Goal: Task Accomplishment & Management: Use online tool/utility

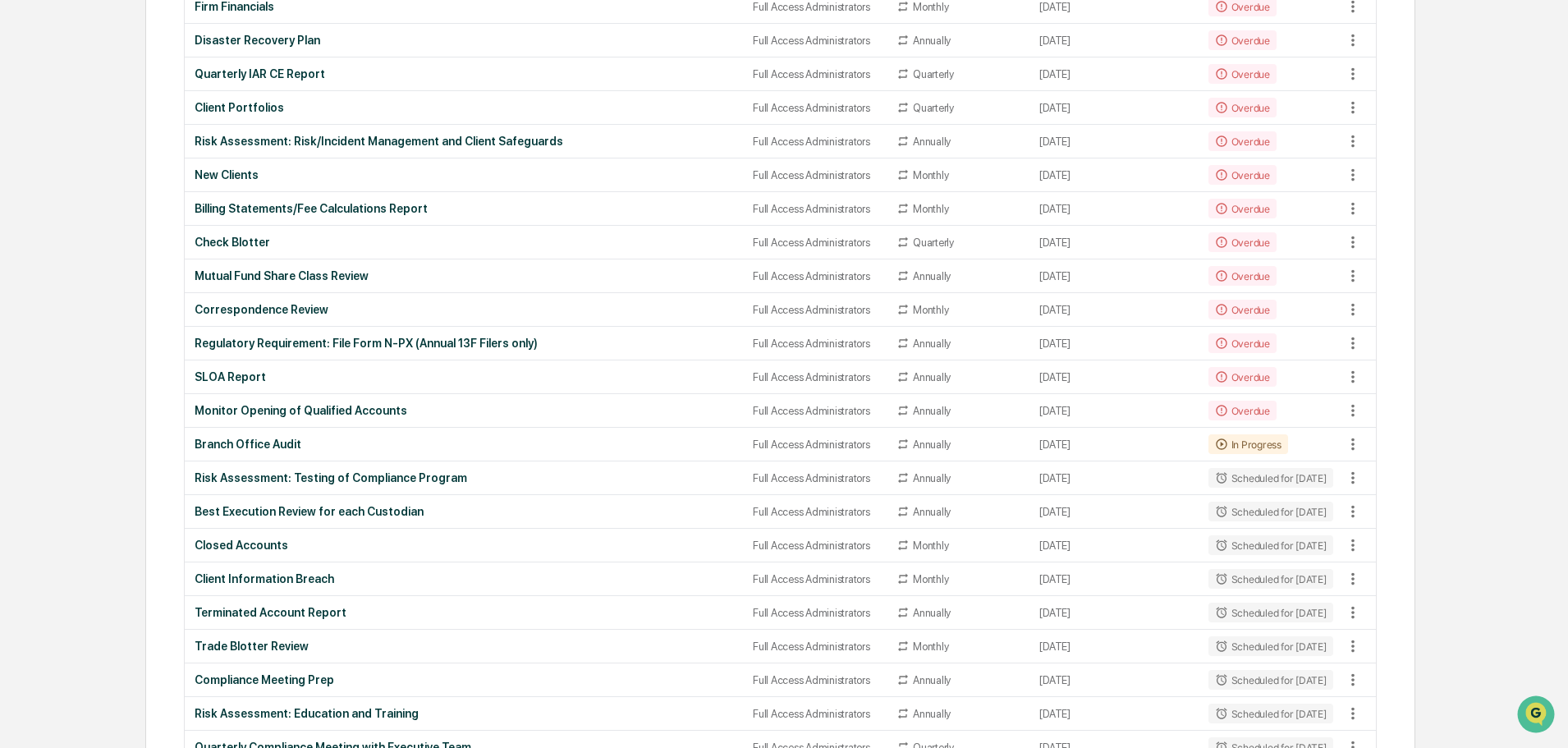
scroll to position [492, 0]
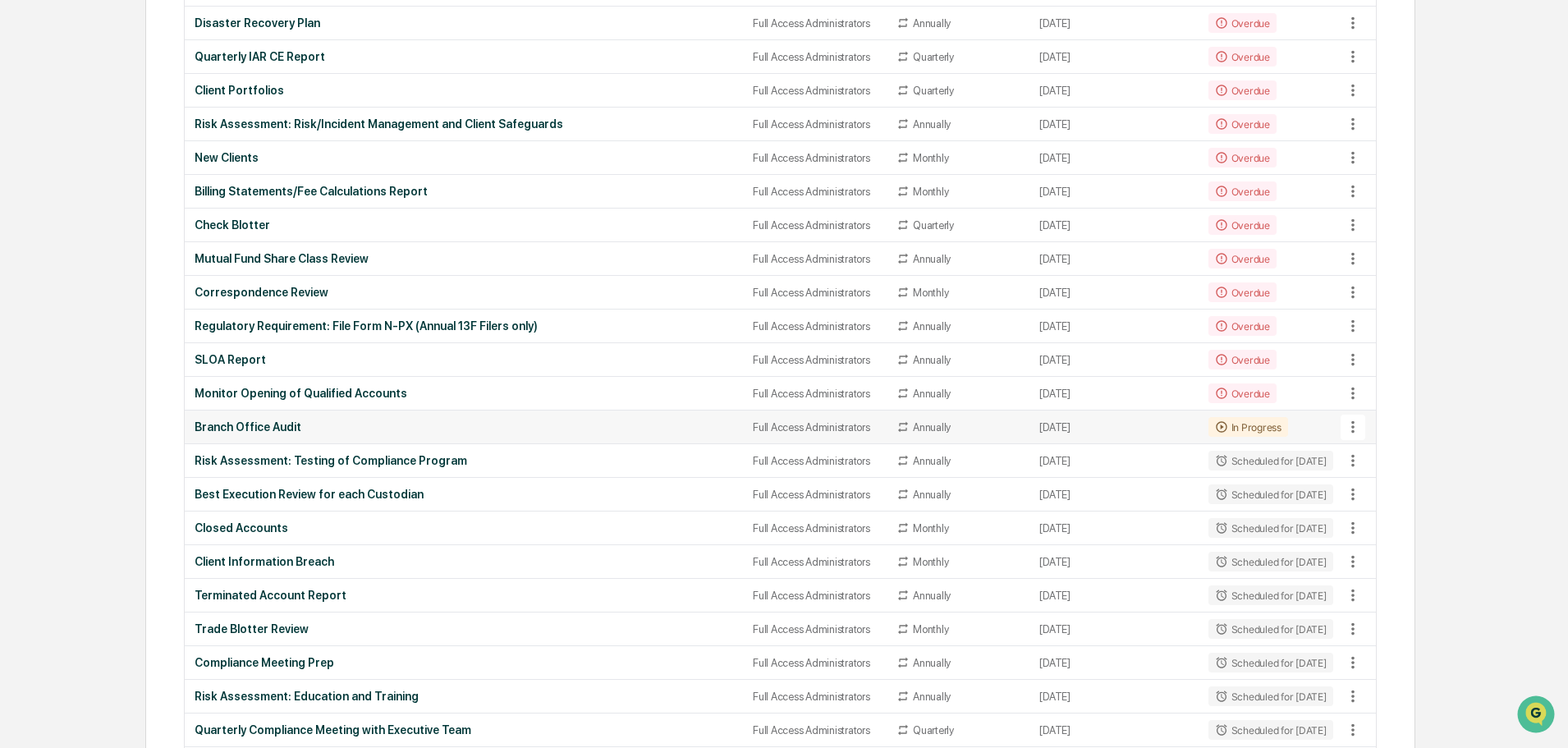
click at [242, 431] on div "Branch Office Audit" at bounding box center [464, 426] width 539 height 13
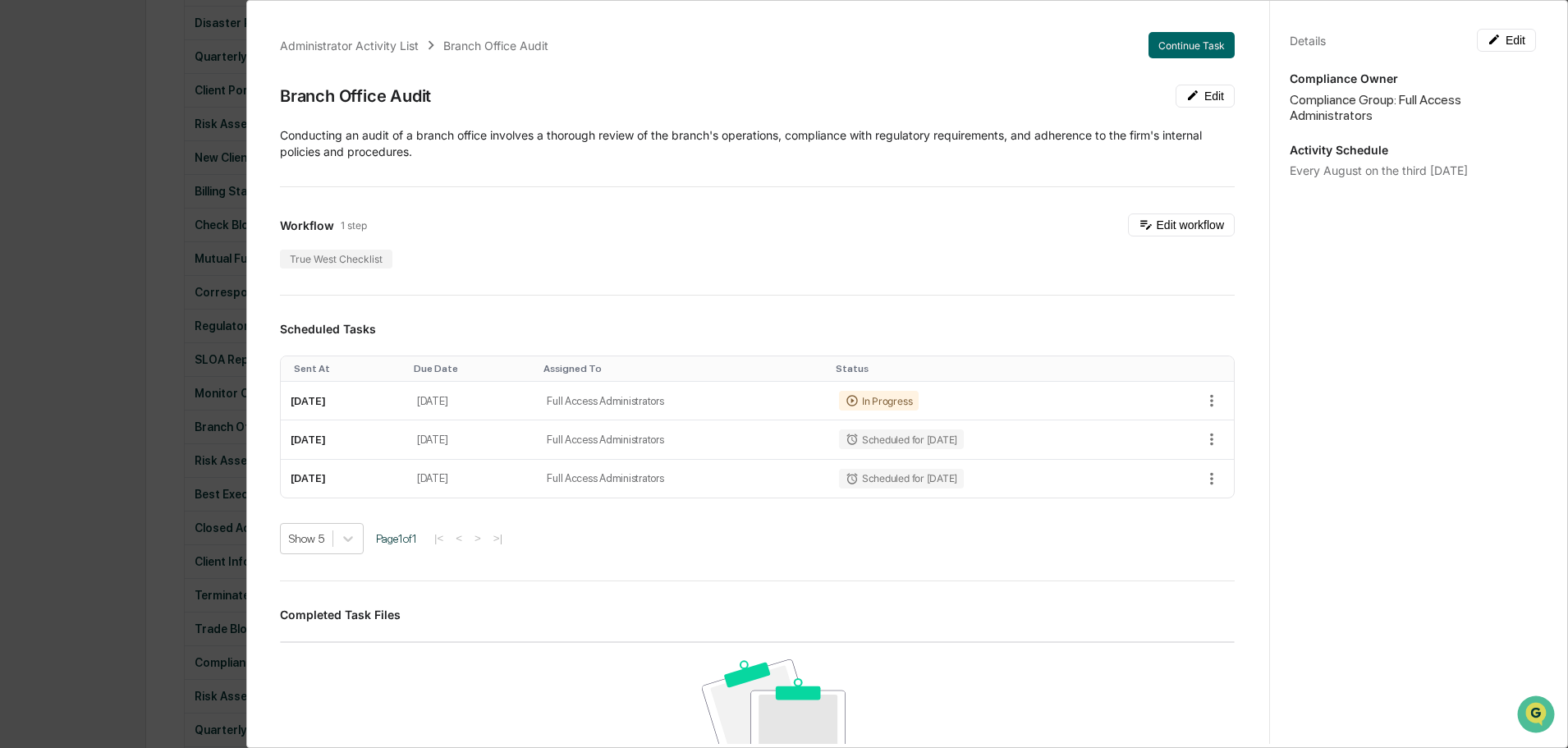
click at [101, 170] on div "Administrator Activity List Branch Office Audit Continue Task Branch Office Aud…" at bounding box center [784, 374] width 1568 height 748
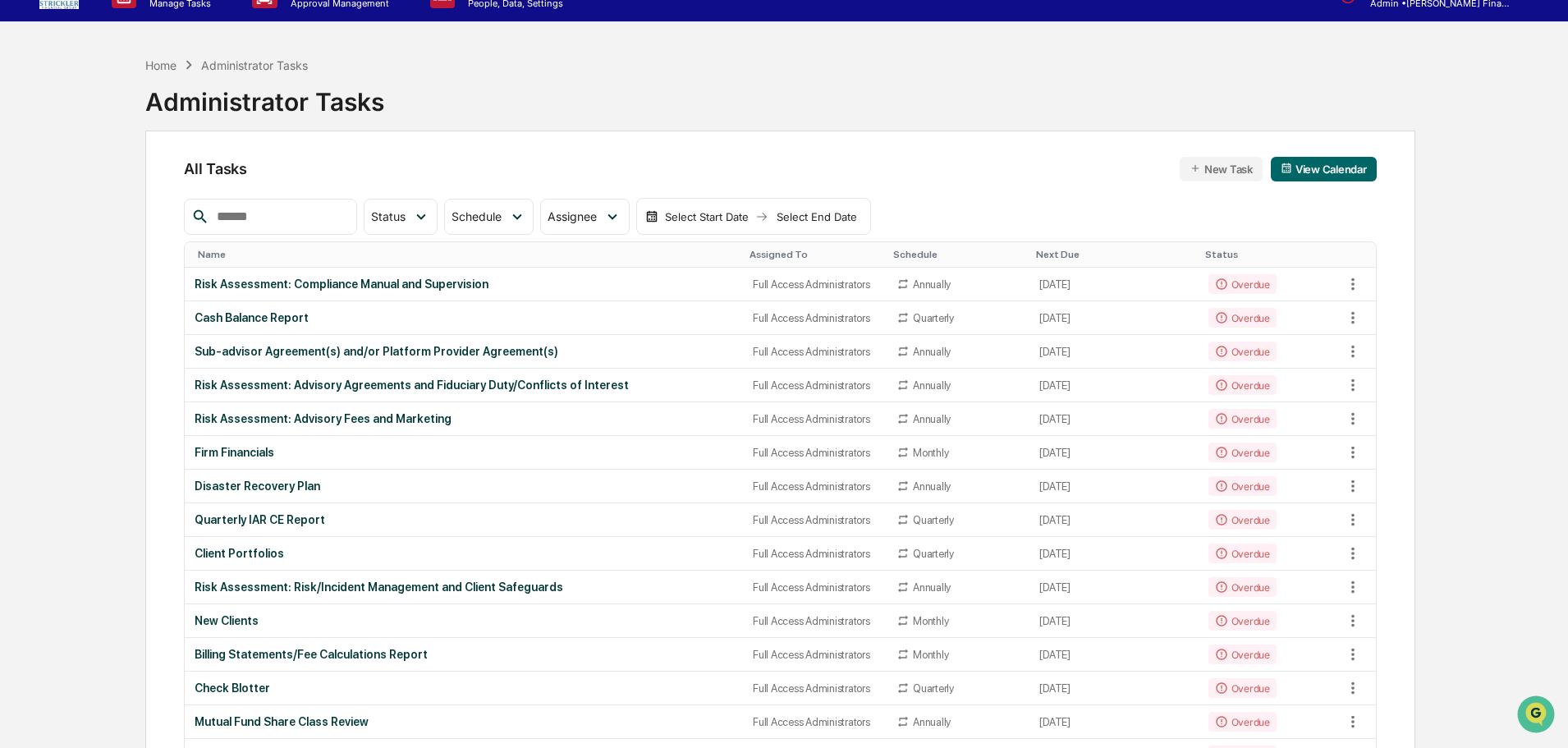
scroll to position [0, 0]
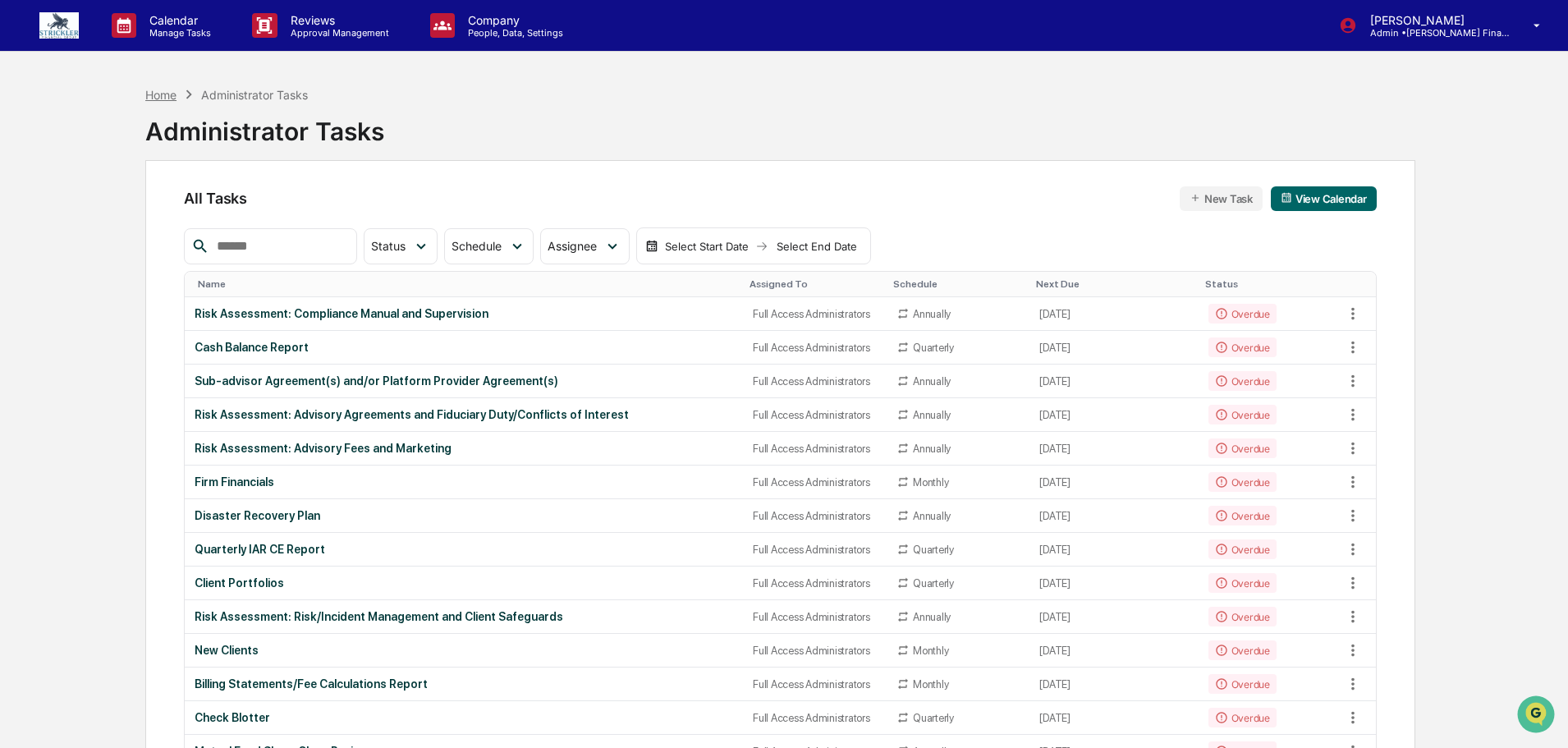
click at [158, 101] on div "Home" at bounding box center [161, 95] width 32 height 14
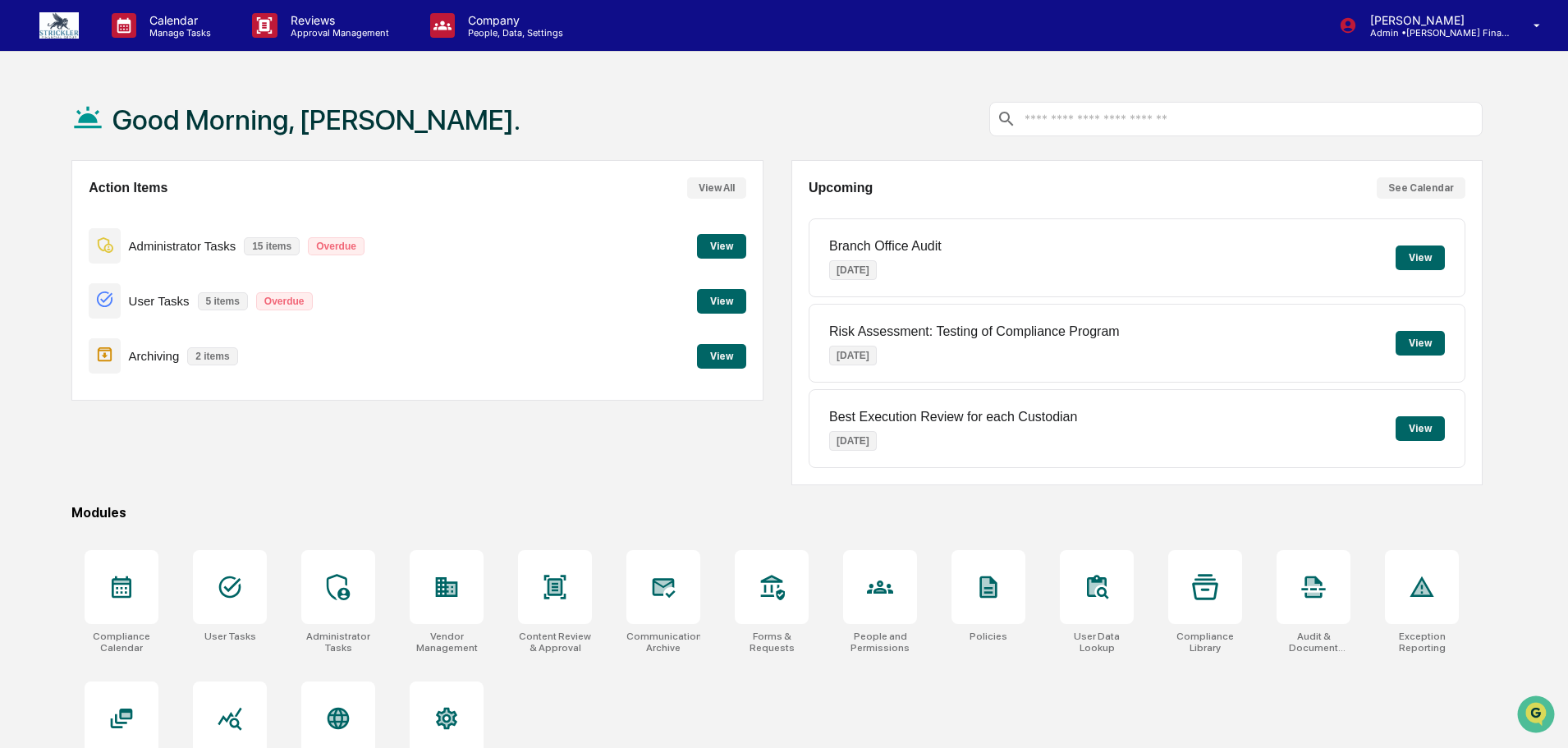
click at [718, 251] on button "View" at bounding box center [722, 246] width 49 height 25
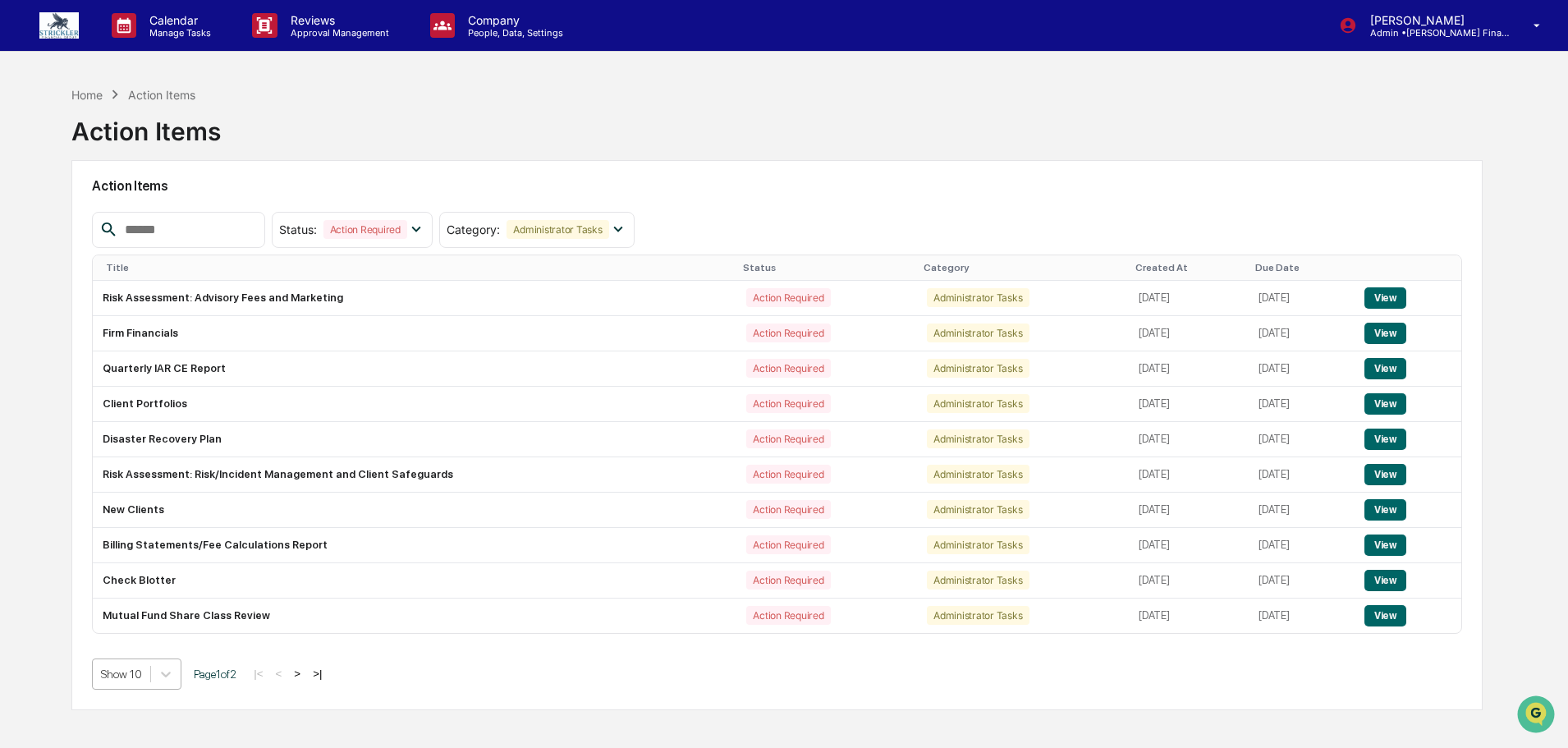
click at [147, 684] on body "Calendar Manage Tasks Reviews Approval Management Company People, Data, Setting…" at bounding box center [784, 412] width 1568 height 826
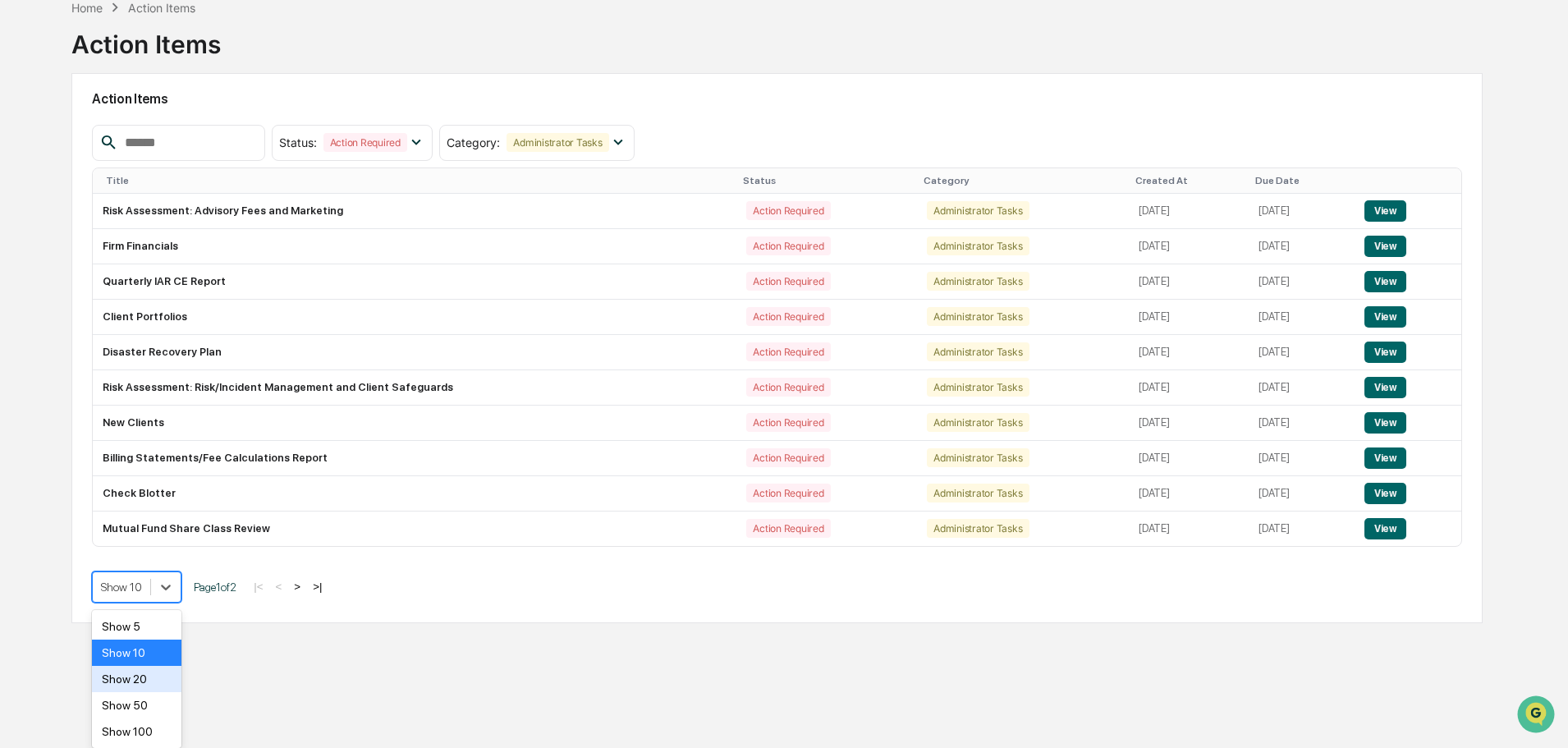
click at [147, 683] on div "Show 20" at bounding box center [136, 678] width 89 height 26
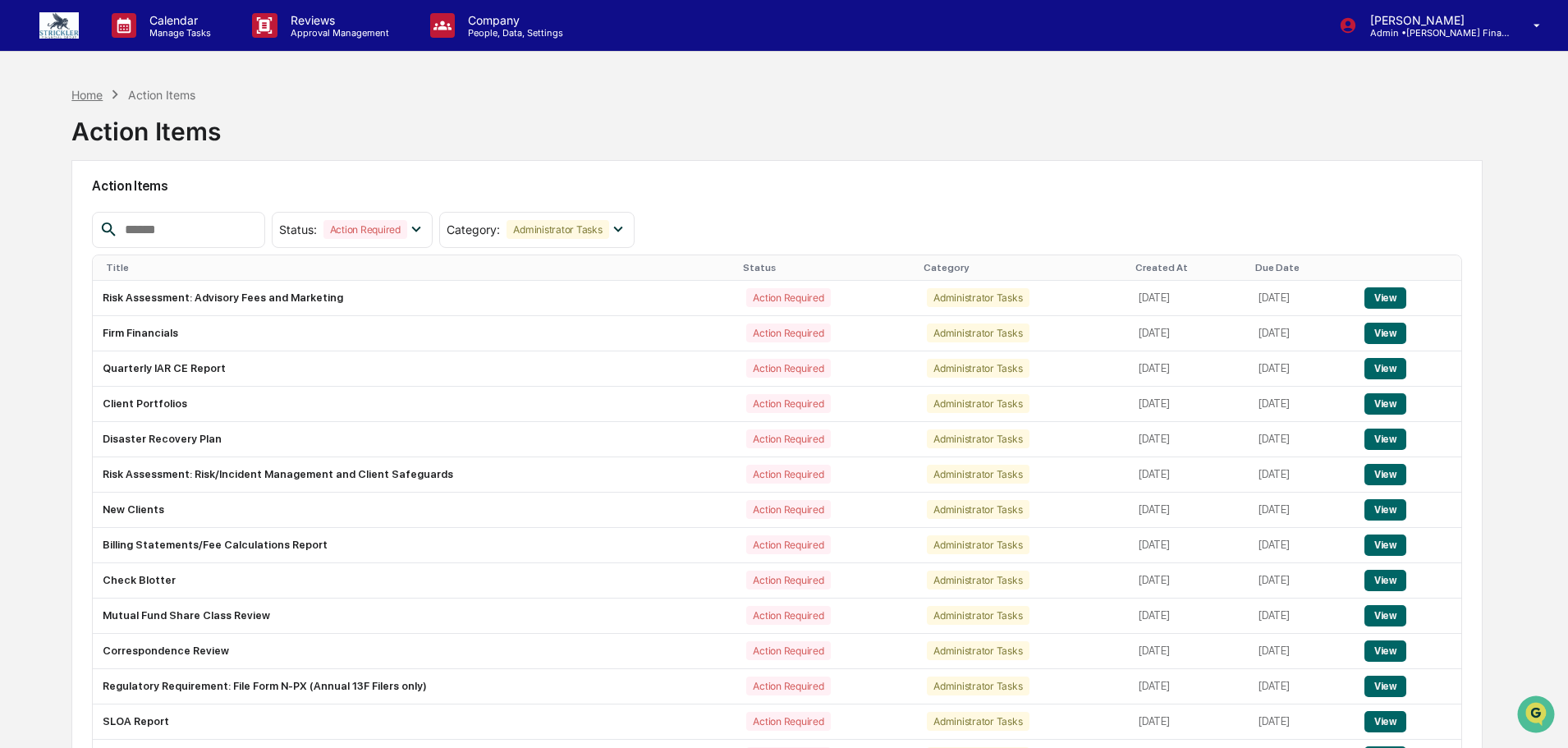
click at [92, 96] on div "Home" at bounding box center [87, 95] width 32 height 14
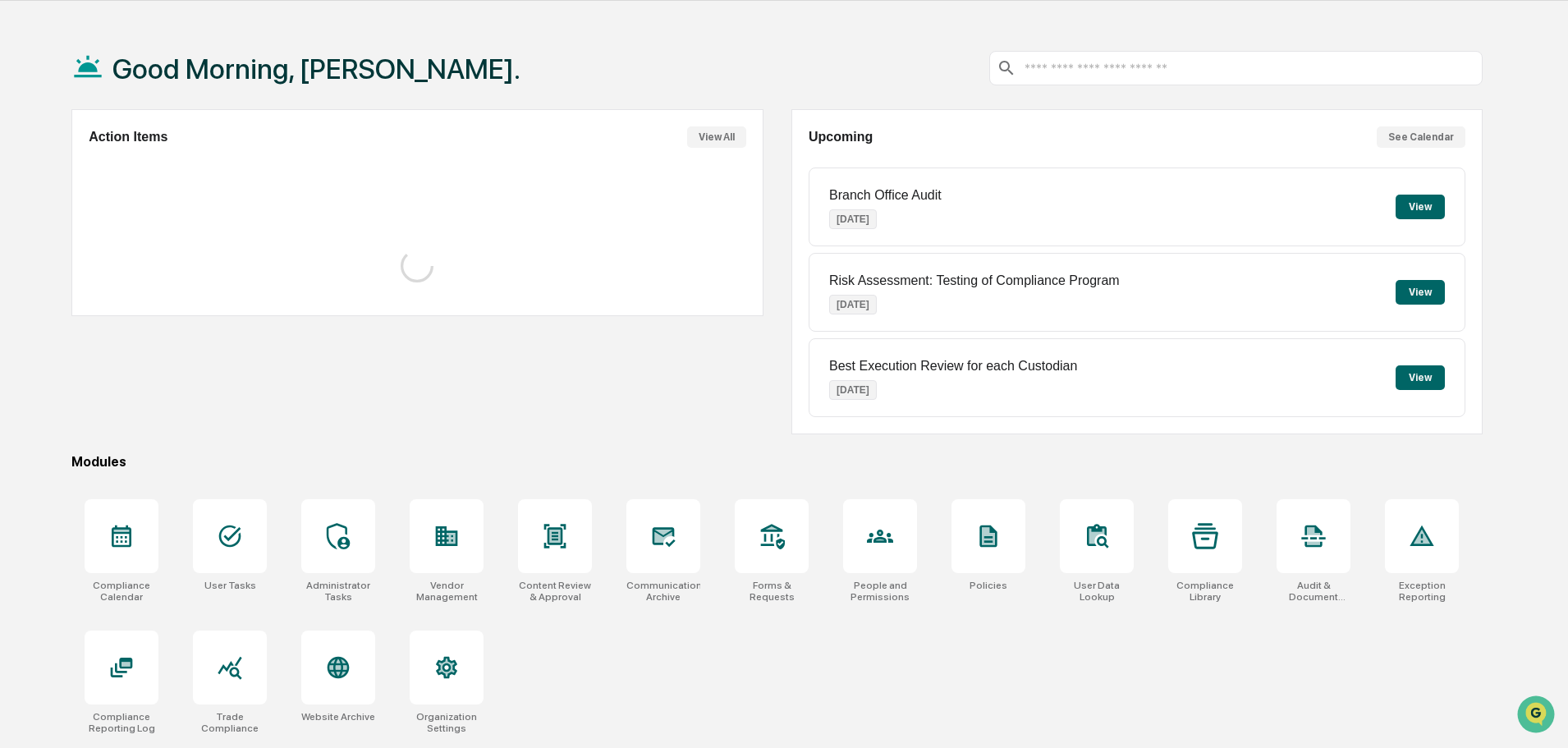
scroll to position [78, 0]
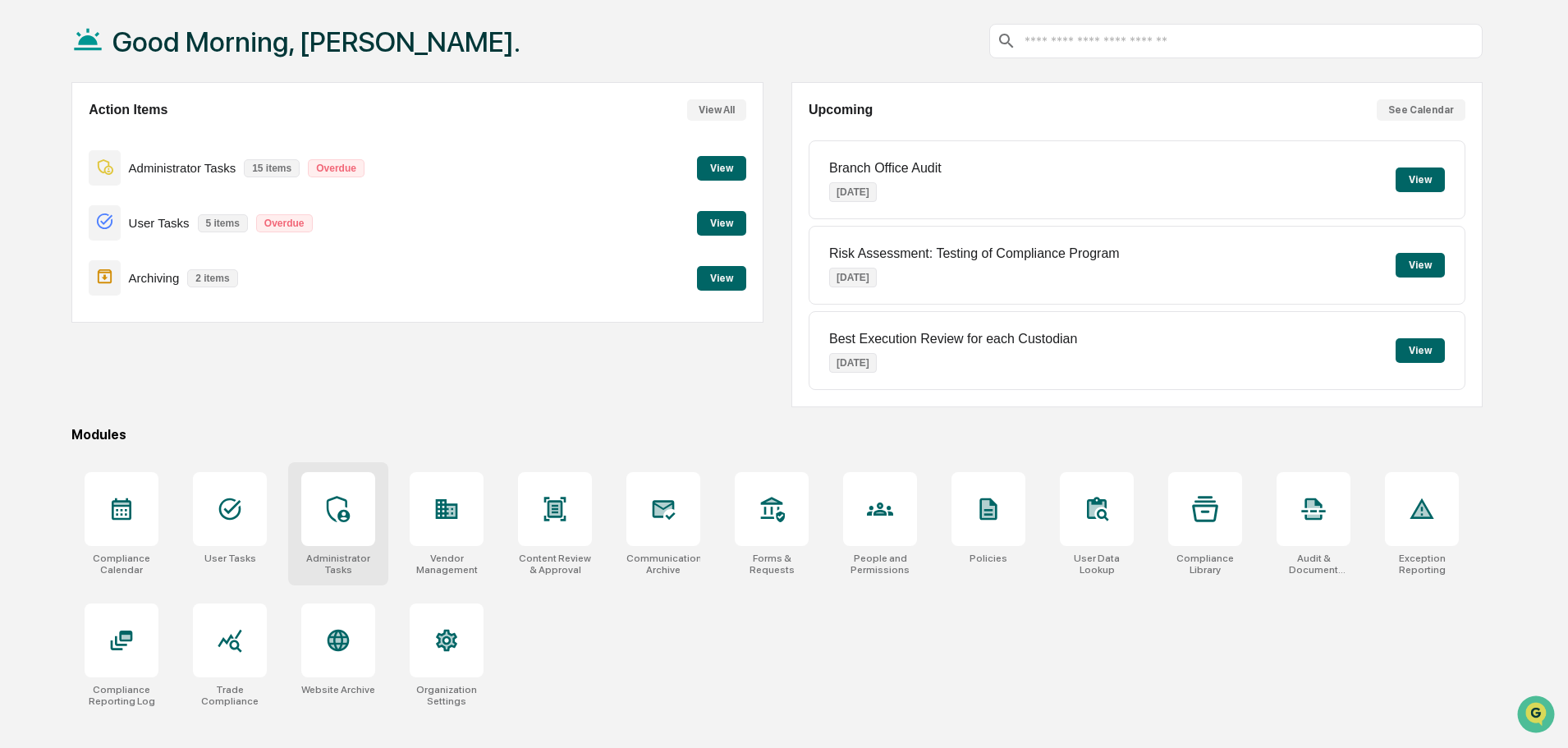
click at [340, 527] on div at bounding box center [338, 509] width 74 height 74
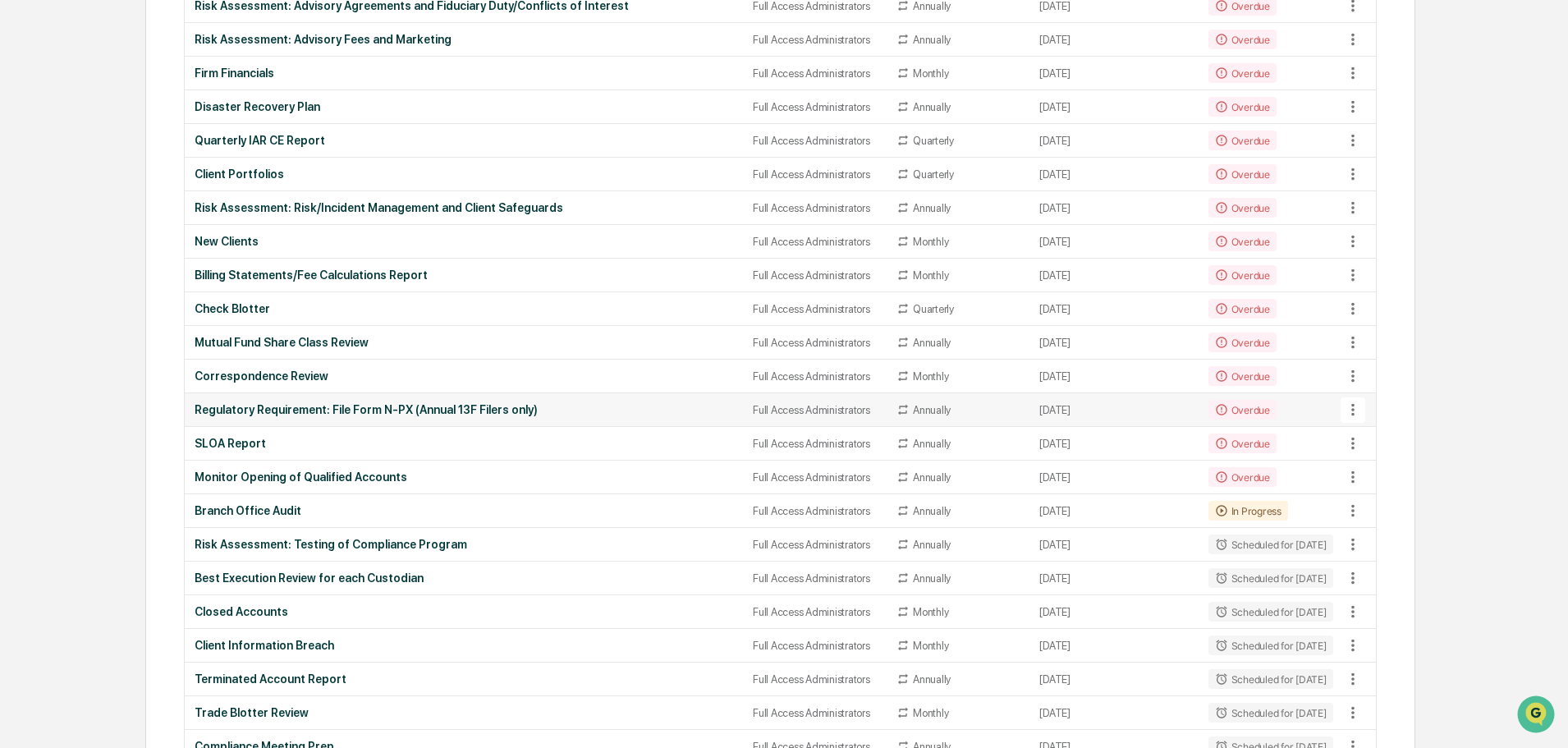
scroll to position [411, 0]
click at [262, 512] on div "Branch Office Audit" at bounding box center [464, 509] width 539 height 13
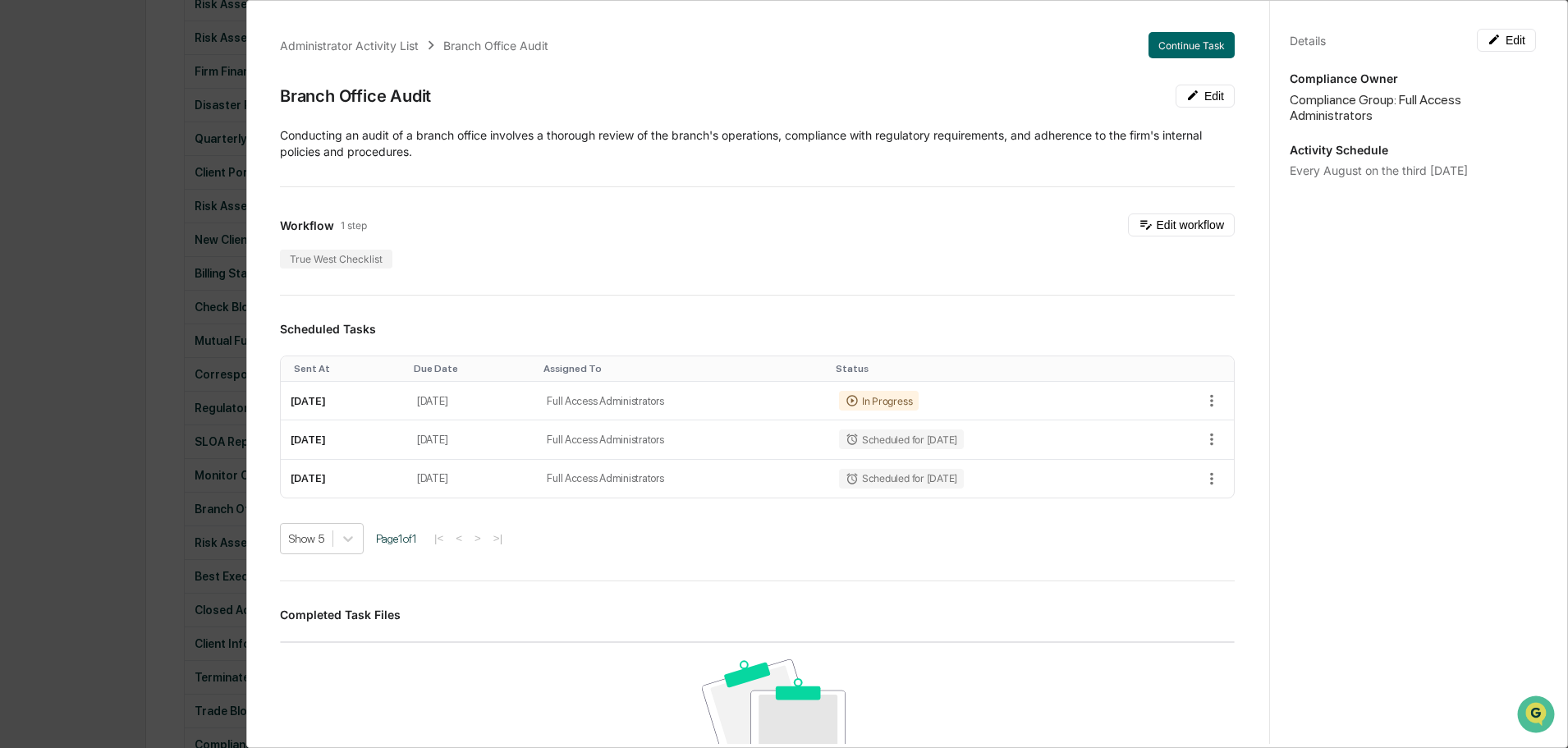
click at [126, 72] on div "Administrator Activity List Branch Office Audit Continue Task Branch Office Aud…" at bounding box center [784, 374] width 1568 height 748
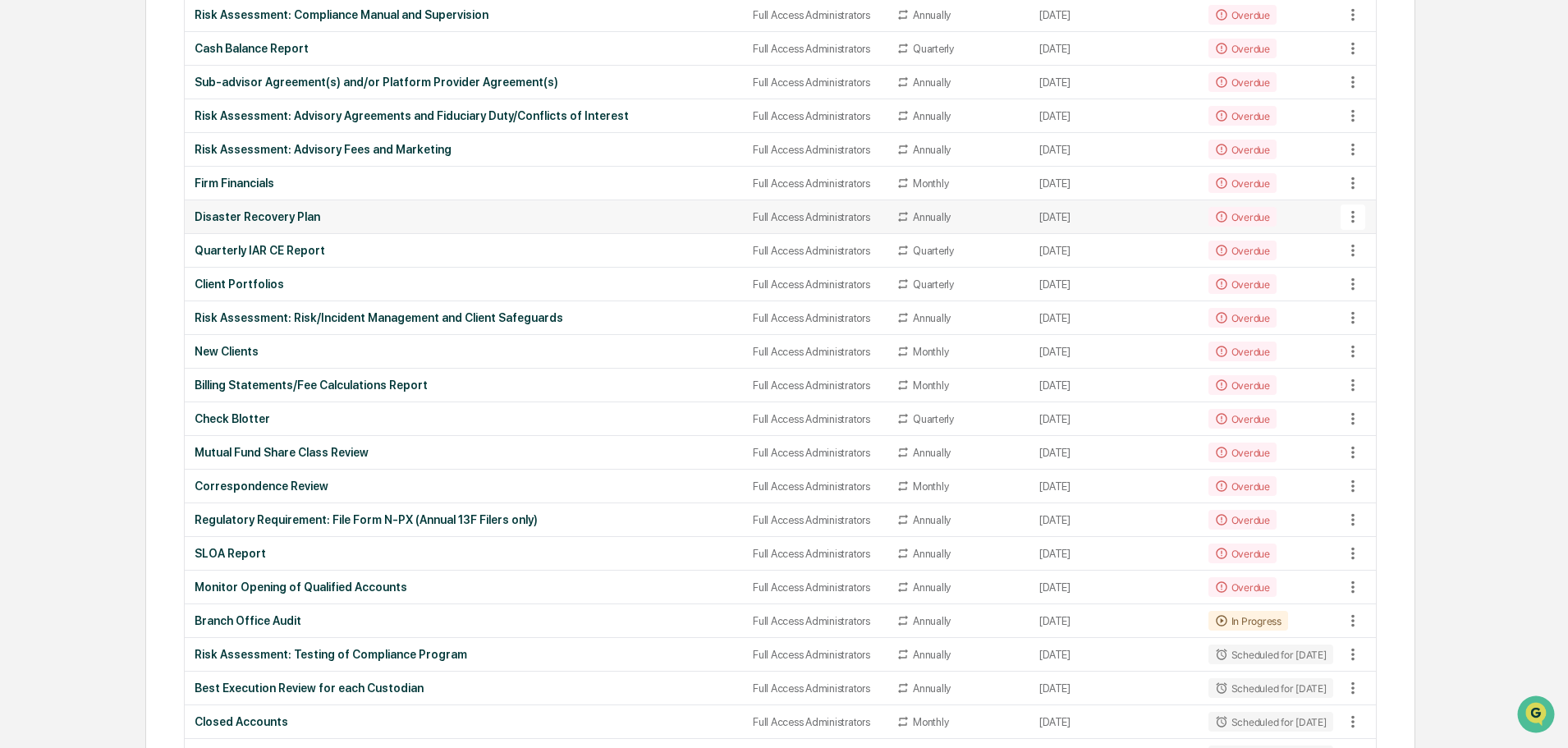
scroll to position [0, 0]
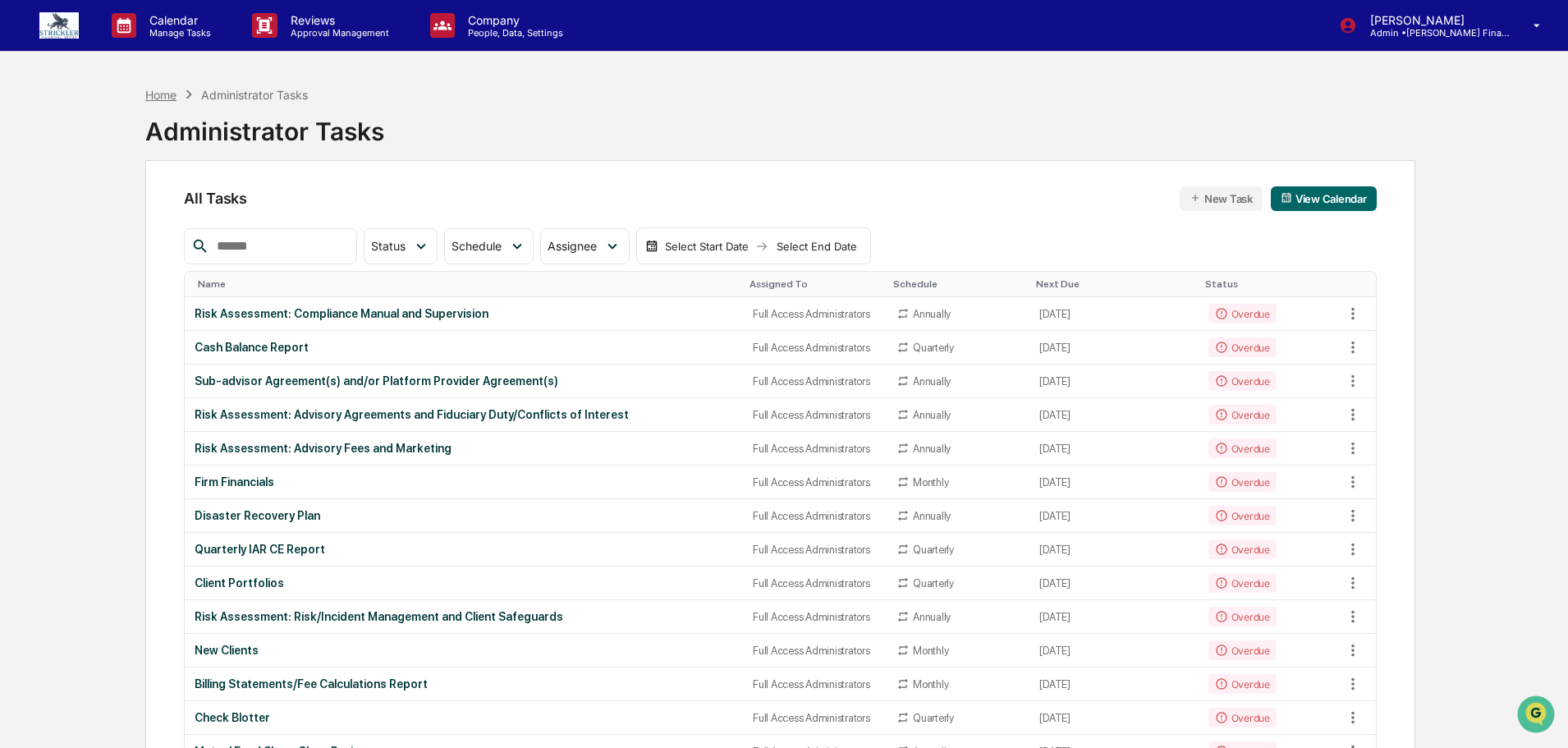
click at [170, 91] on div "Home" at bounding box center [161, 95] width 32 height 14
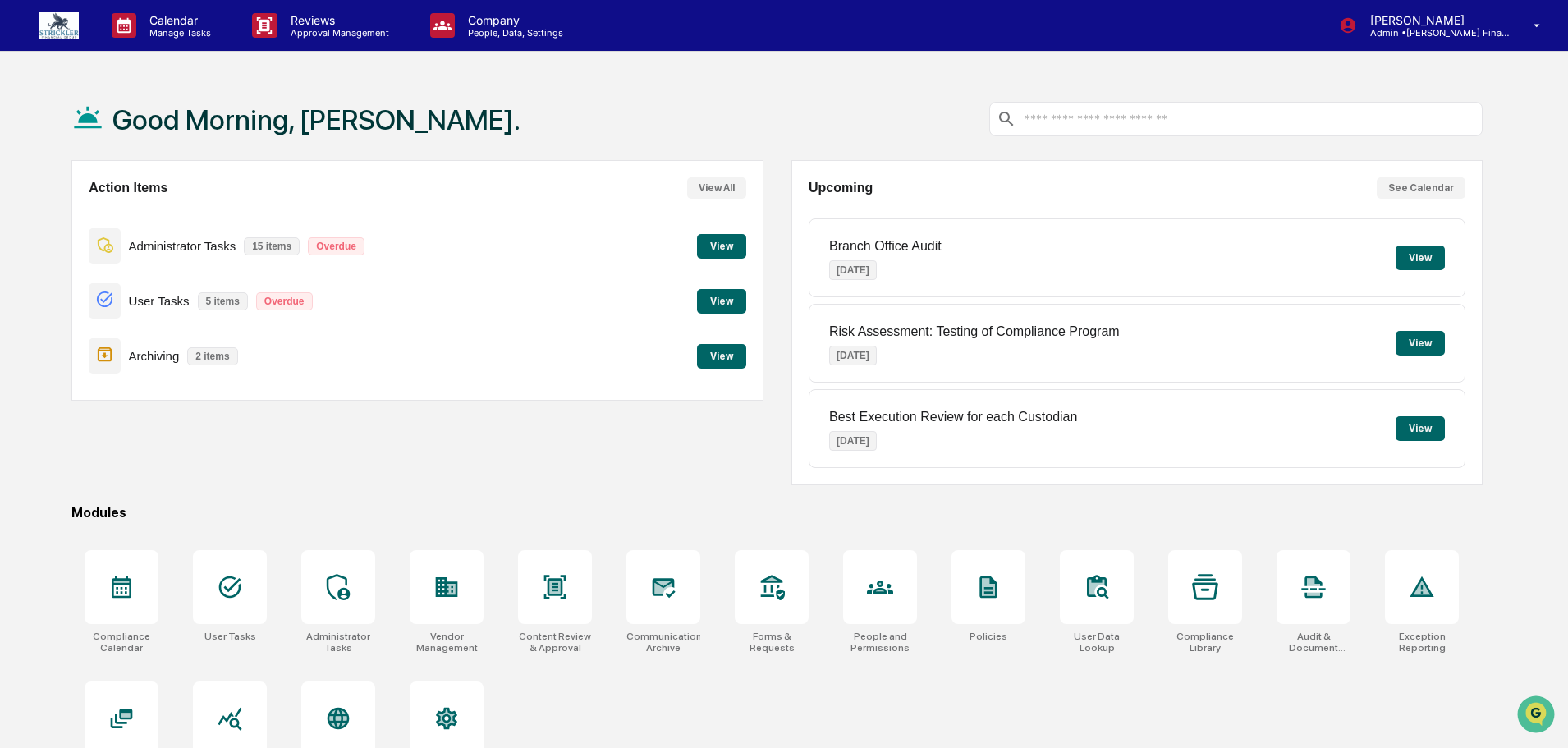
click at [728, 245] on button "View" at bounding box center [722, 246] width 49 height 25
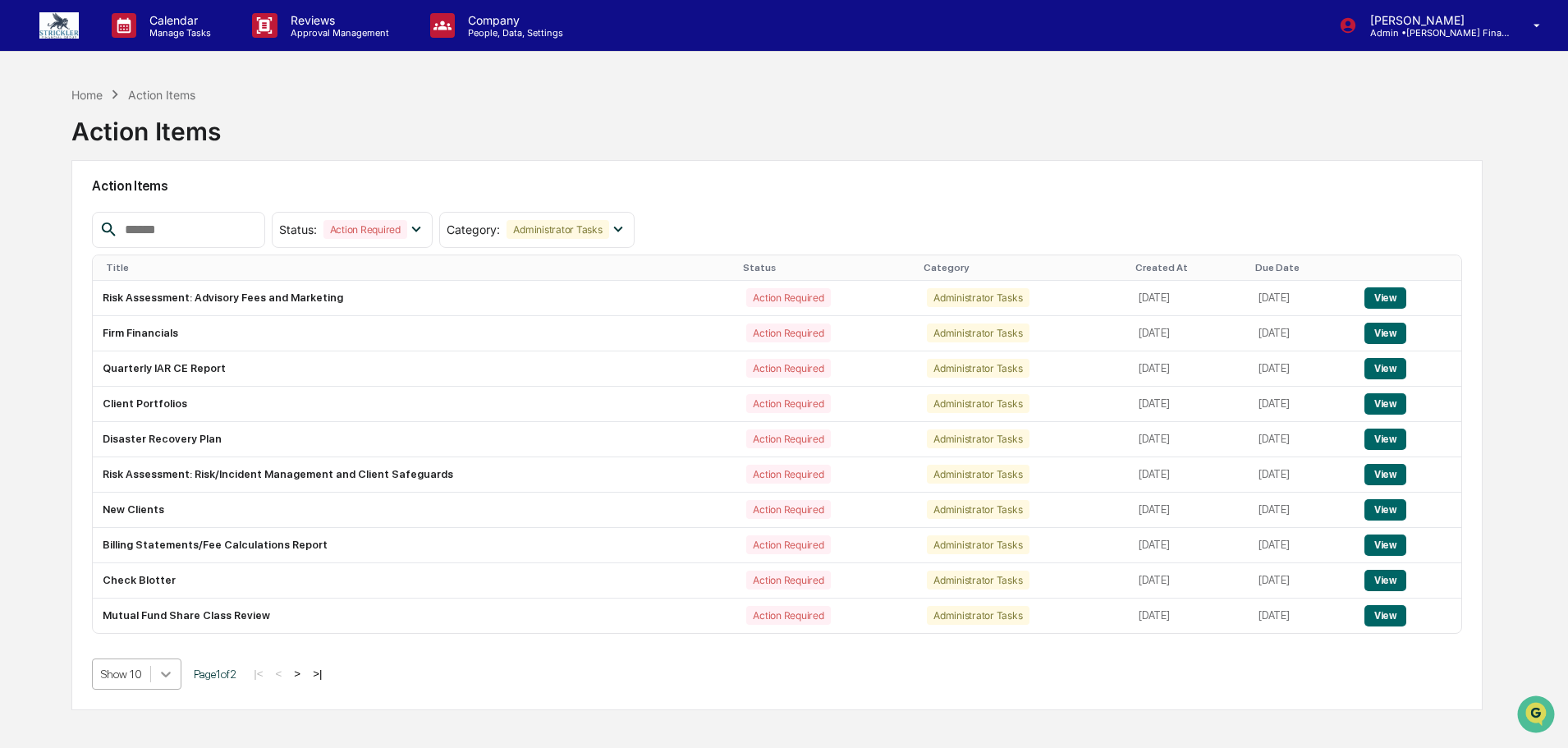
scroll to position [87, 0]
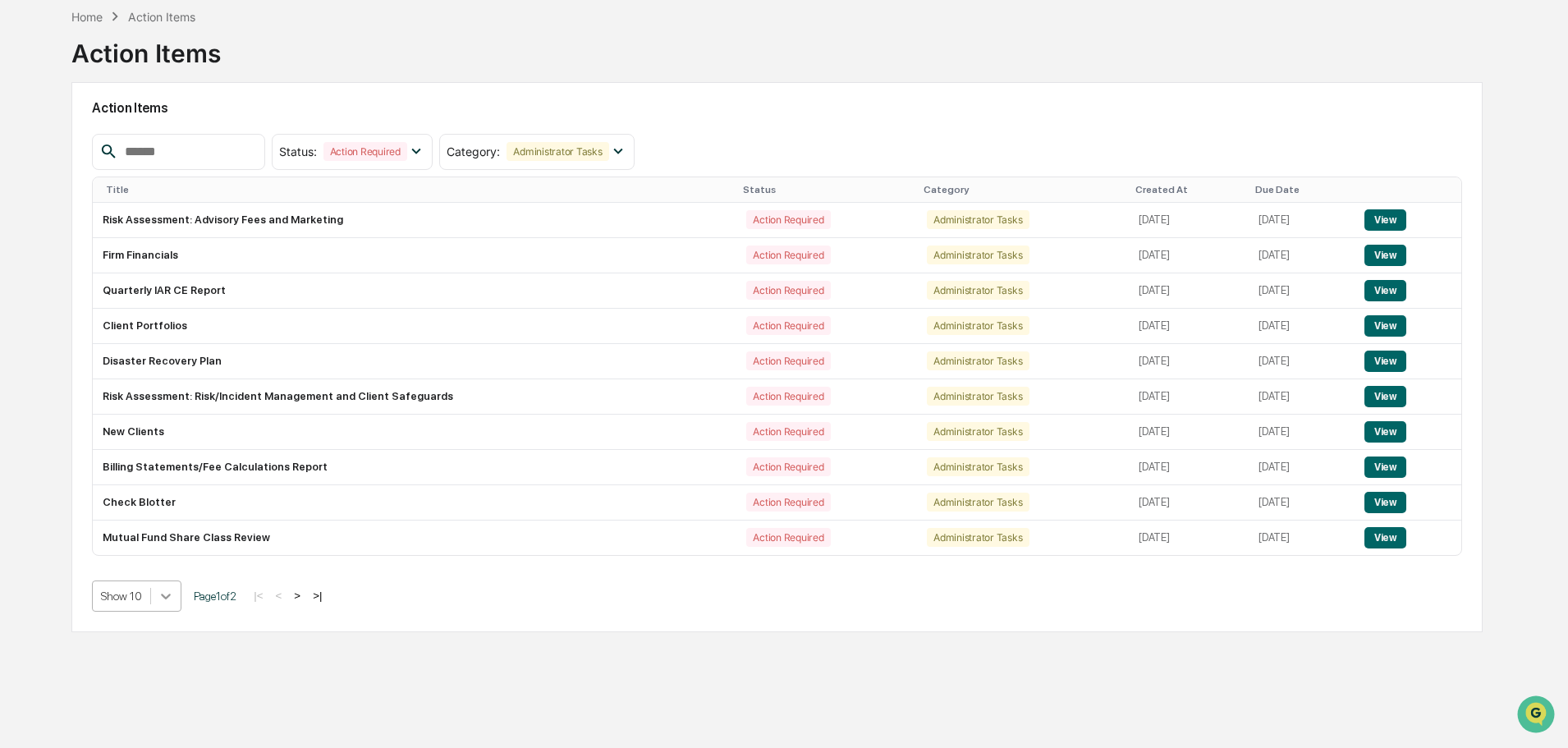
click at [160, 686] on body "Calendar Manage Tasks Reviews Approval Management Company People, Data, Setting…" at bounding box center [784, 334] width 1568 height 826
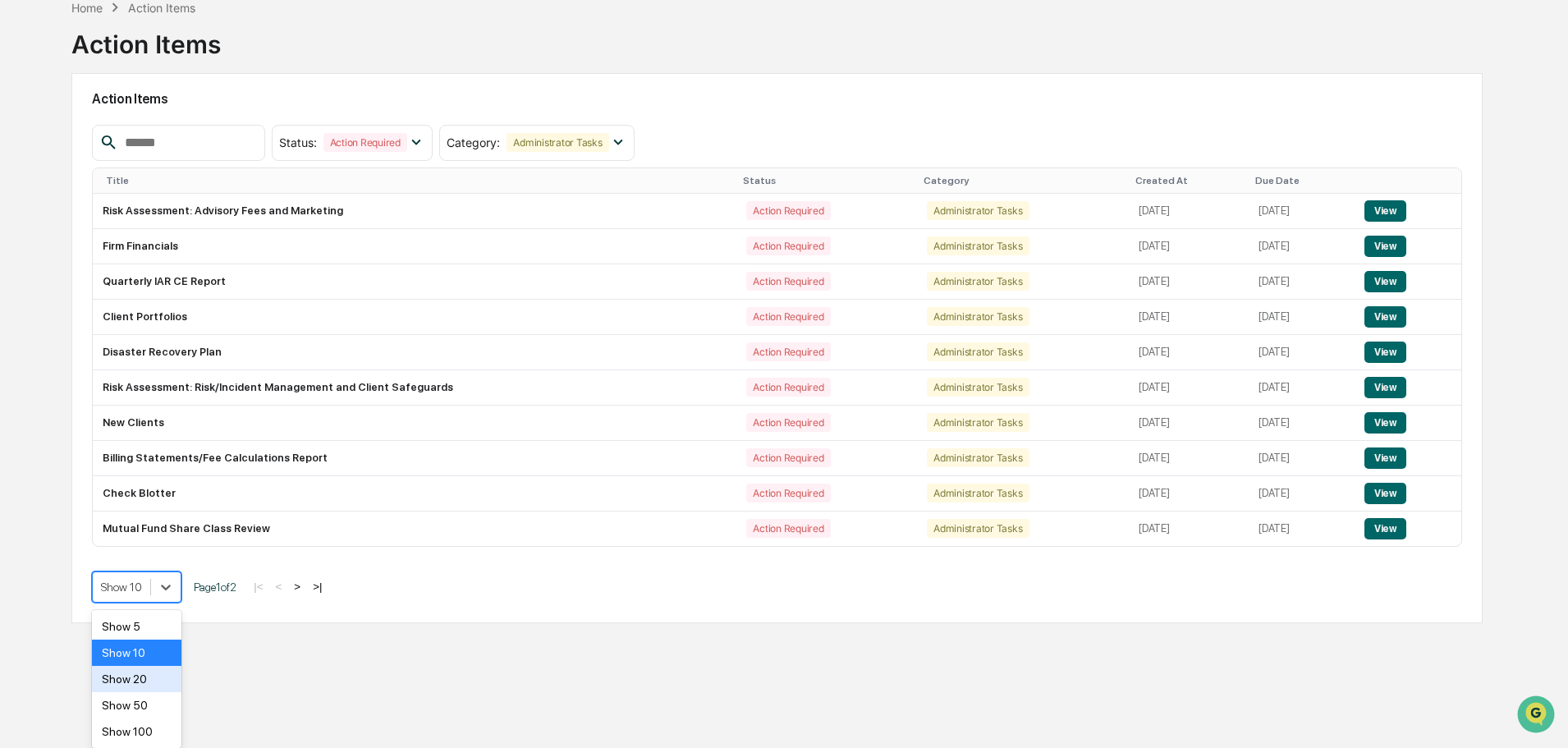
click at [148, 682] on div "Show 20" at bounding box center [136, 678] width 89 height 26
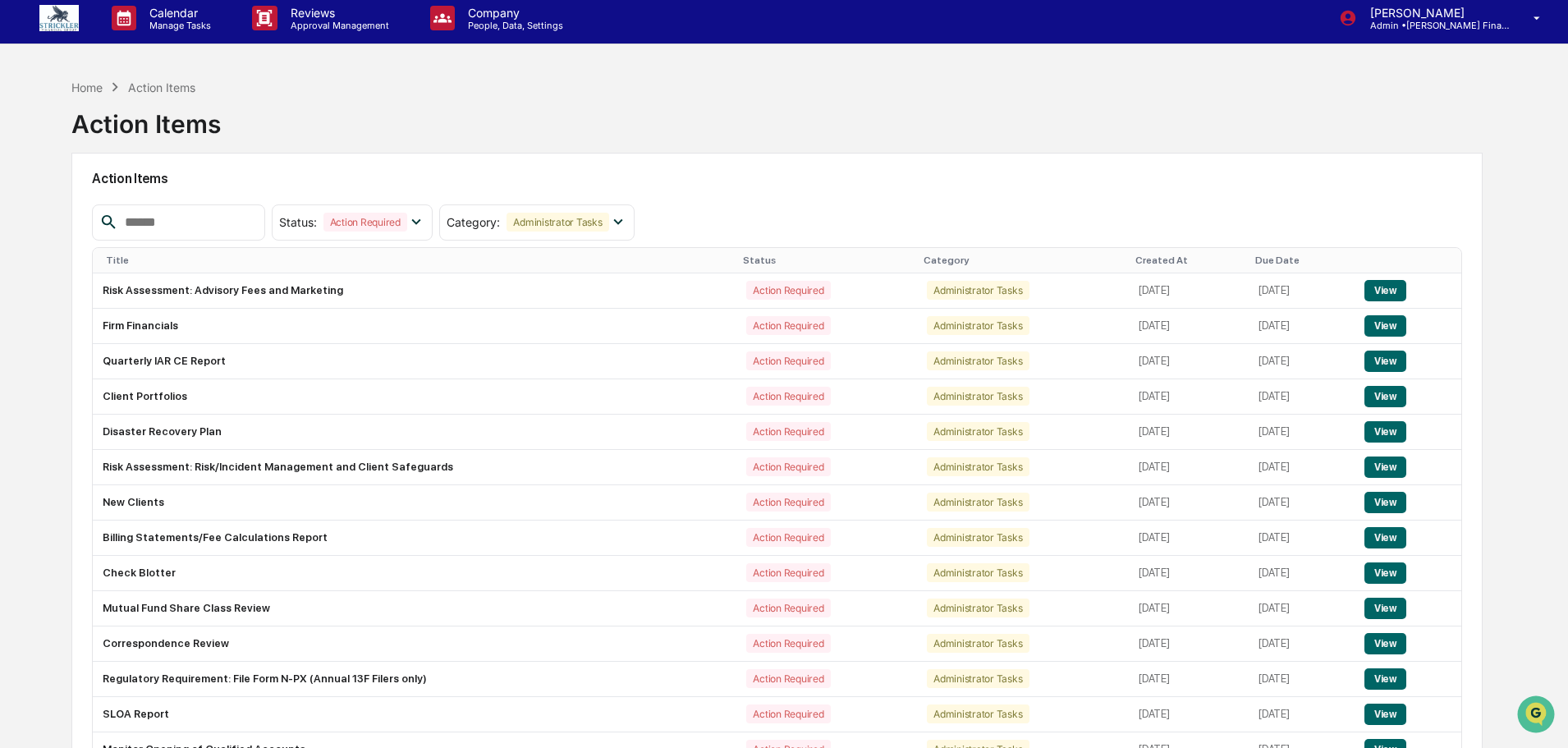
scroll to position [0, 0]
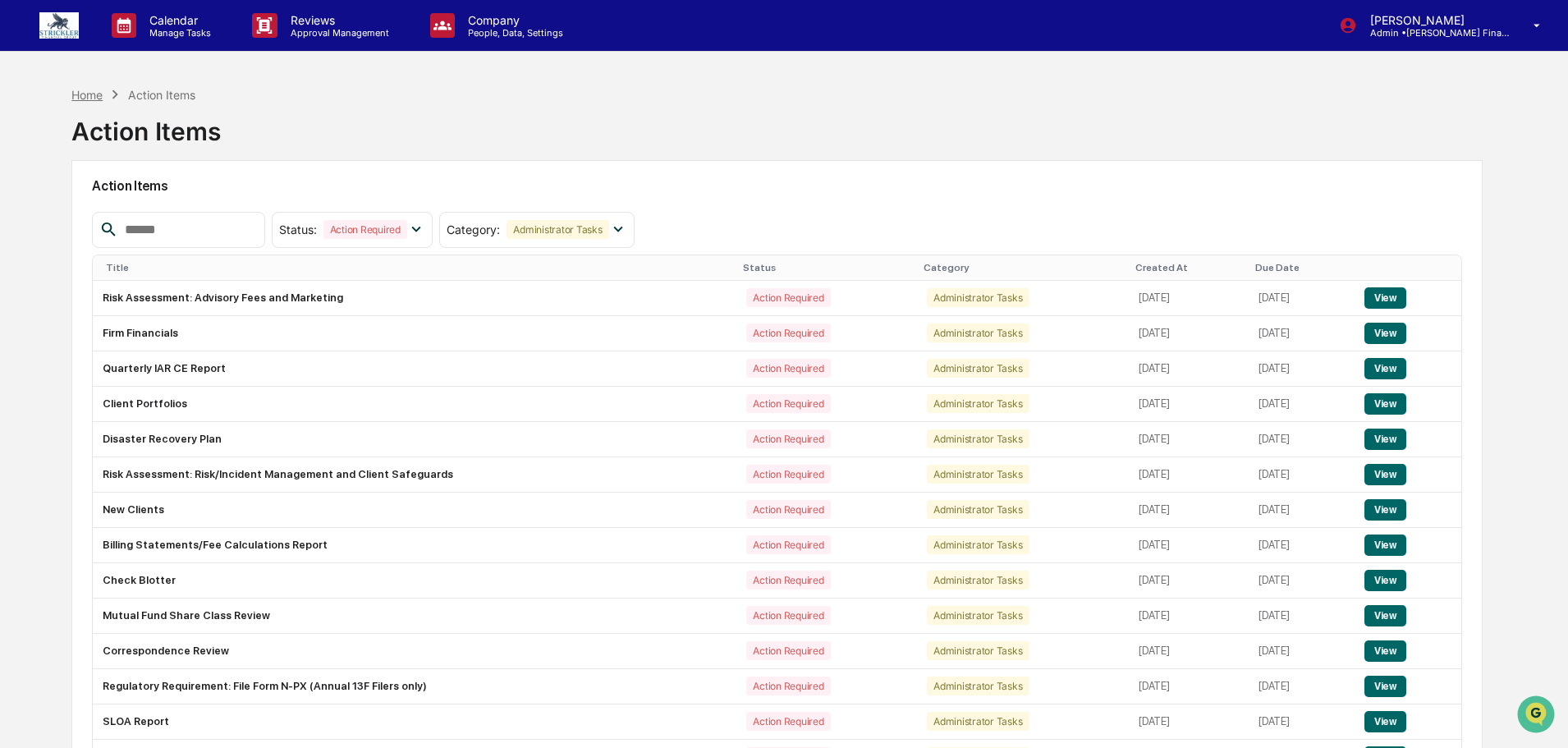
click at [95, 92] on div "Home" at bounding box center [87, 95] width 32 height 14
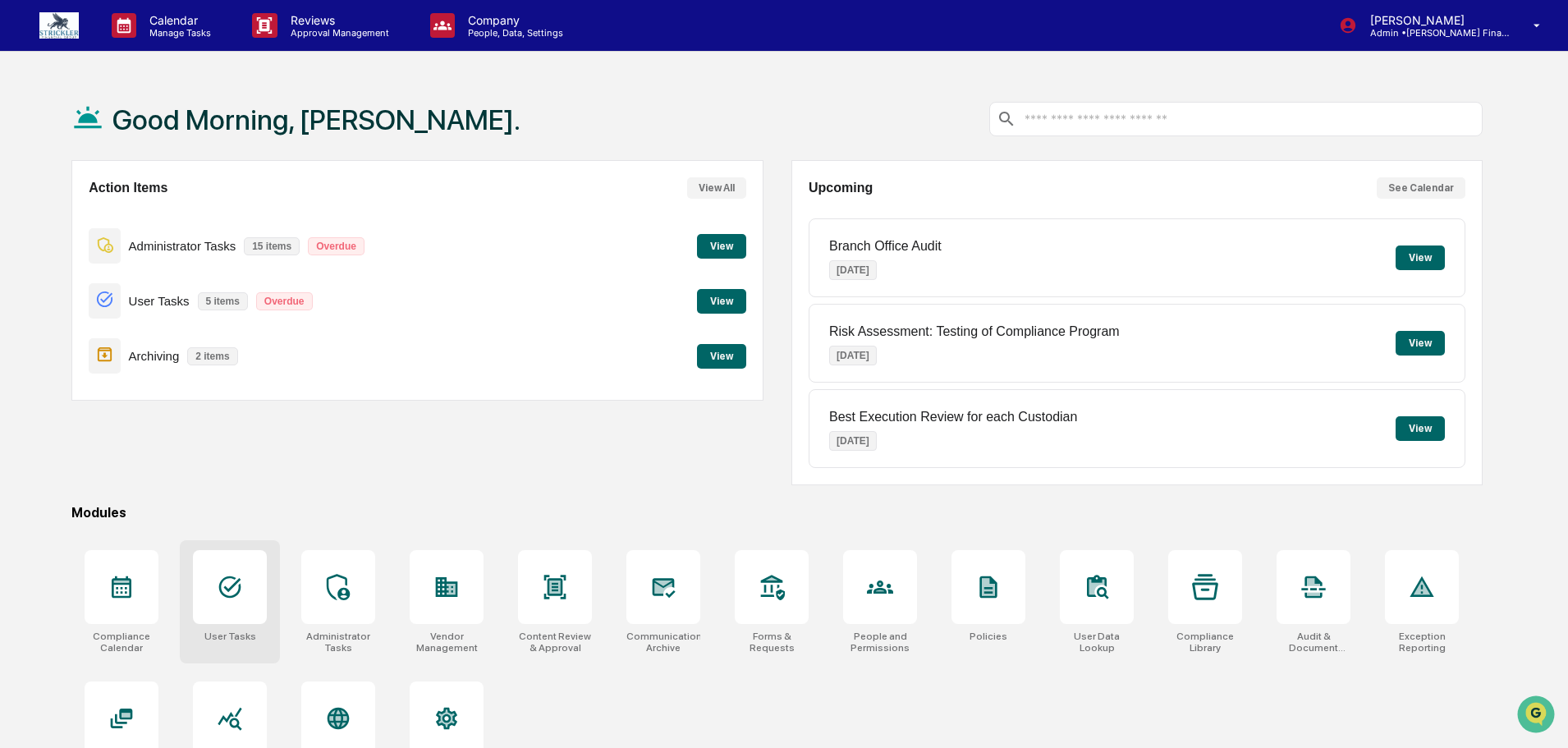
click at [252, 575] on div at bounding box center [229, 587] width 74 height 74
click at [210, 611] on div at bounding box center [229, 587] width 74 height 74
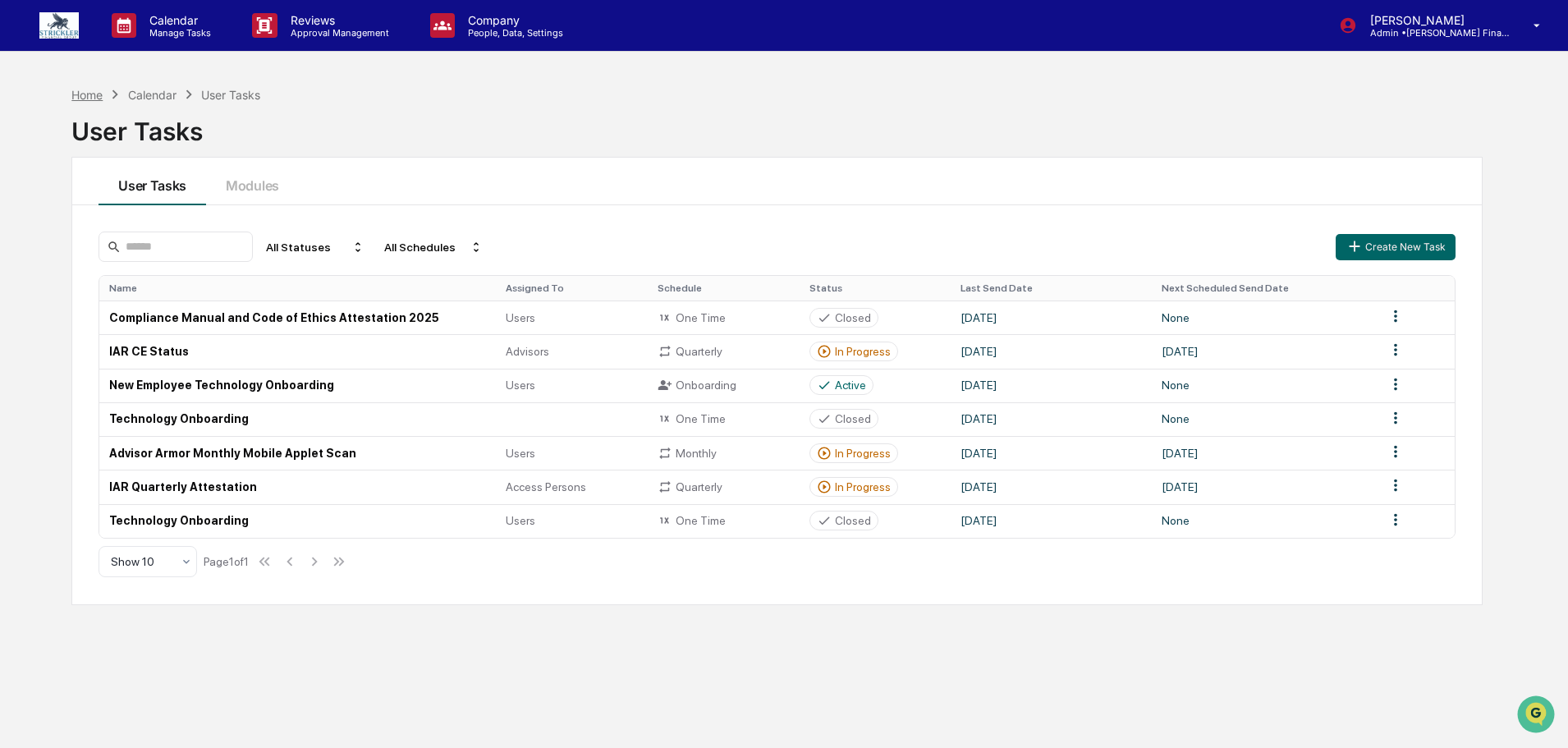
click at [102, 95] on div "Home" at bounding box center [87, 95] width 32 height 14
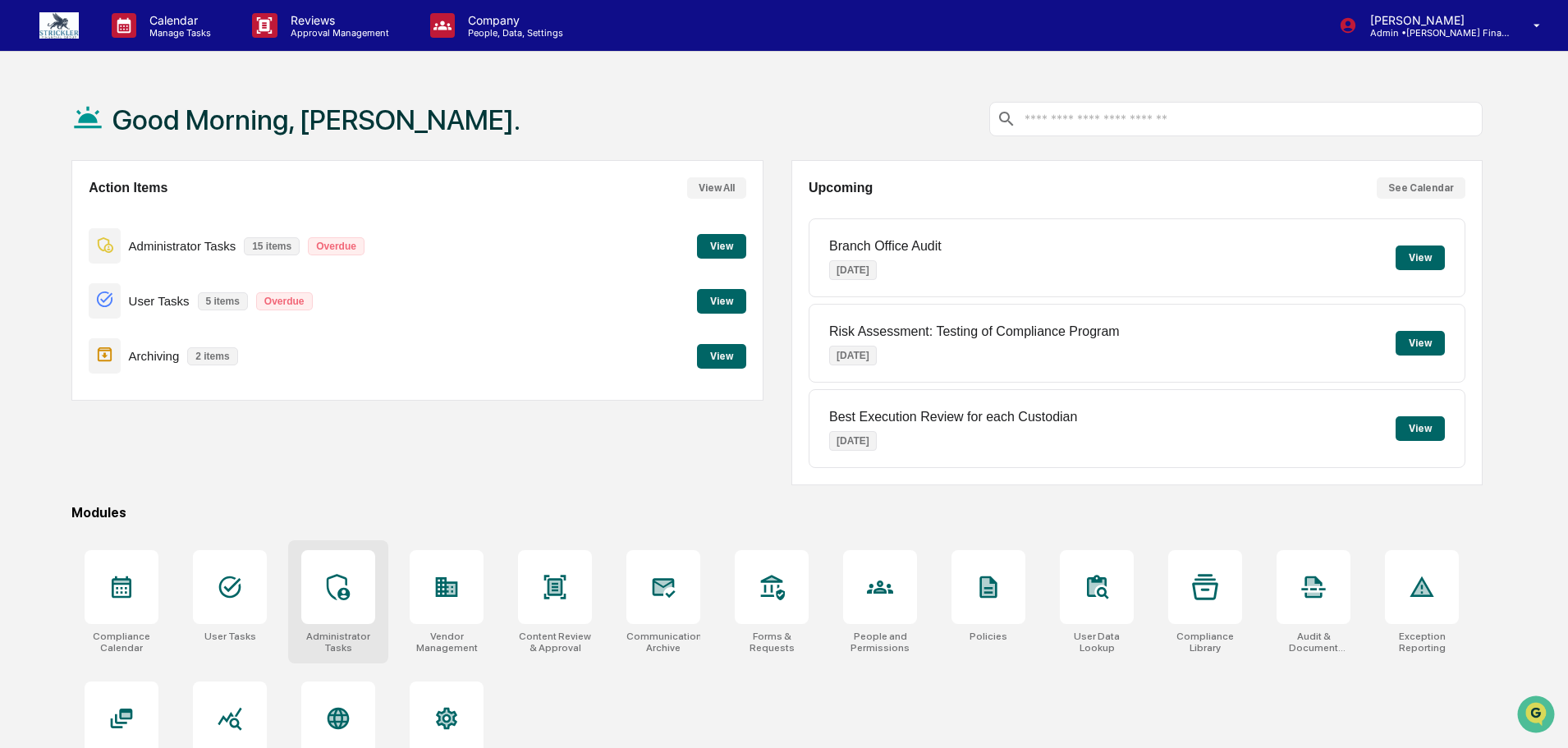
click at [346, 589] on icon at bounding box center [338, 586] width 26 height 26
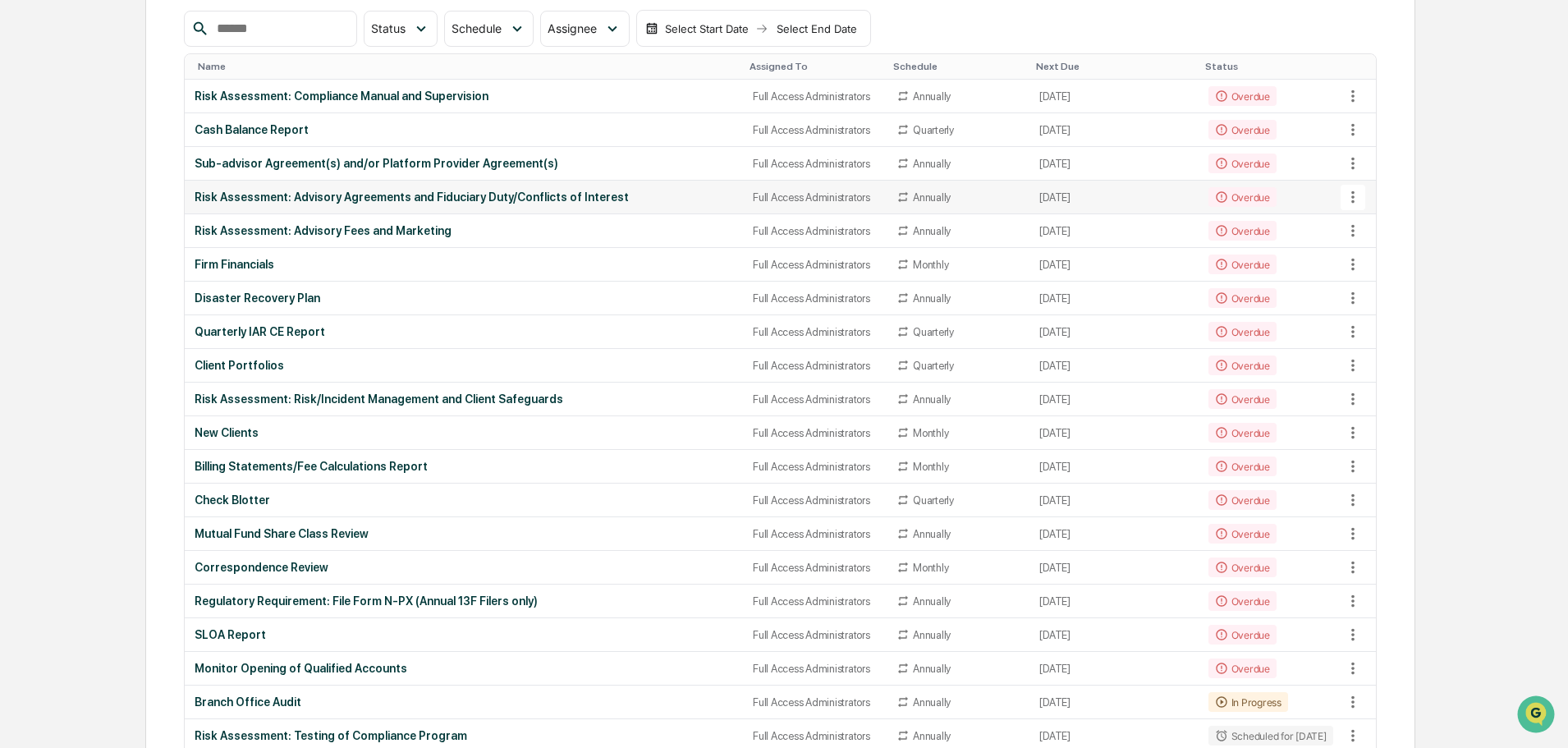
scroll to position [246, 0]
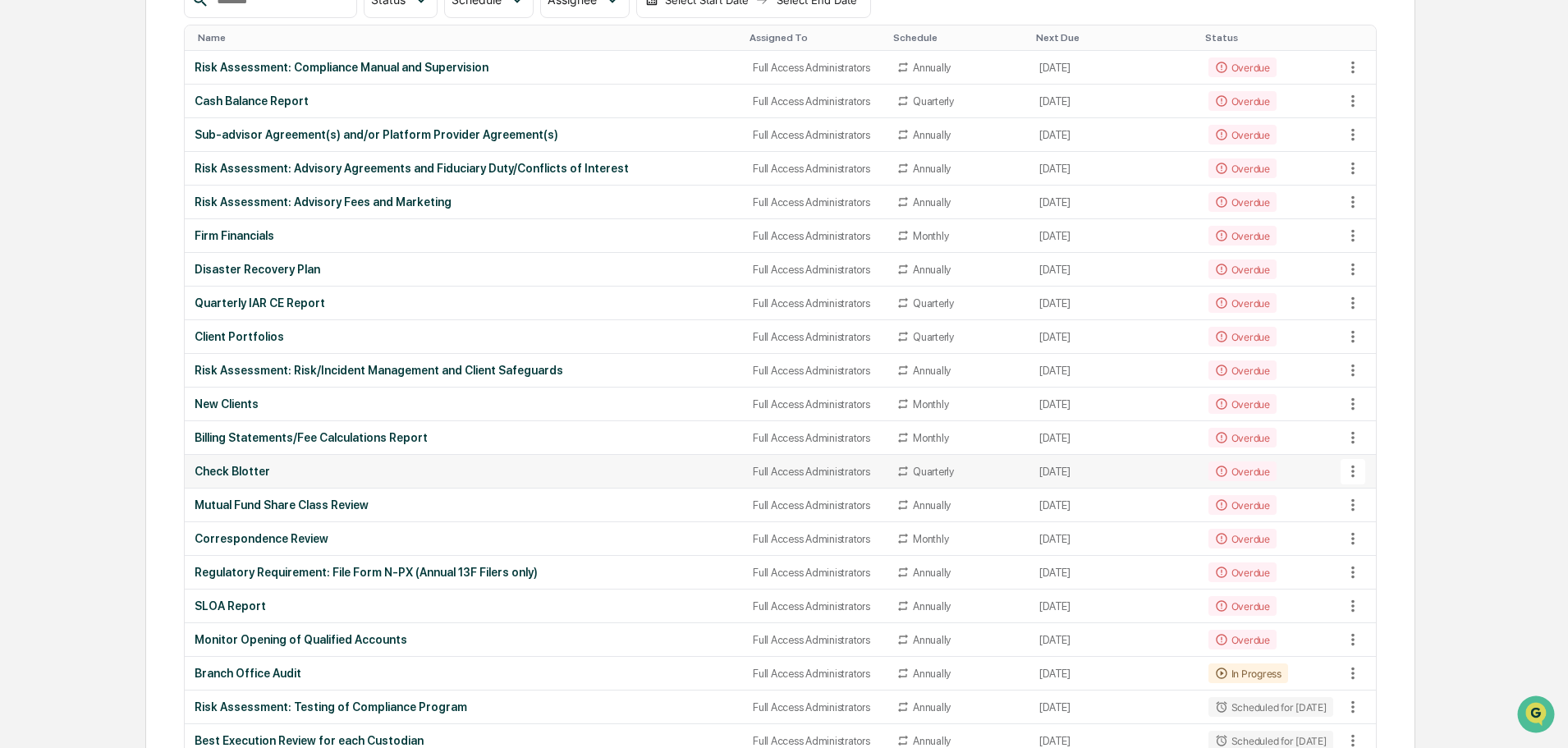
click at [233, 466] on div "Check Blotter" at bounding box center [464, 470] width 539 height 13
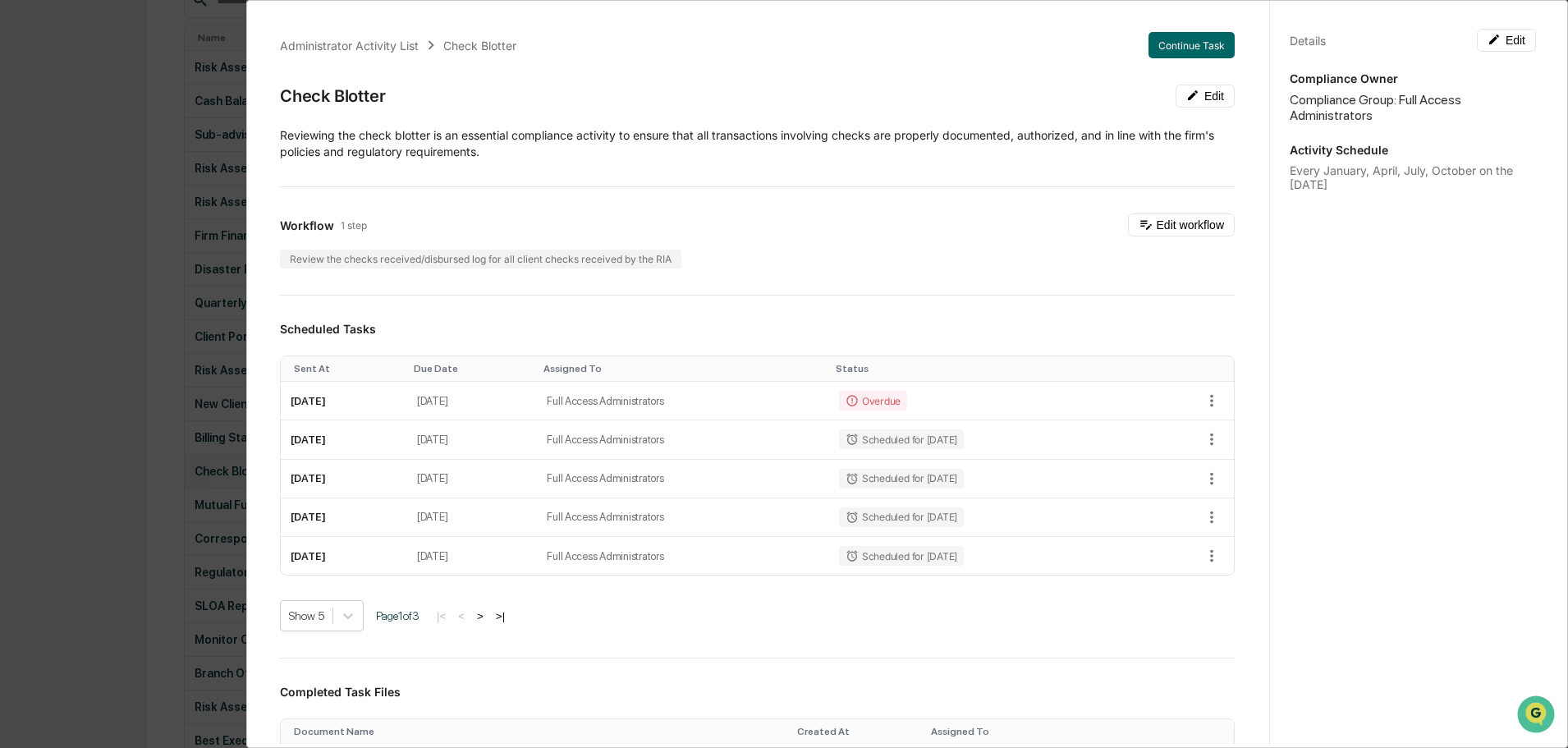
scroll to position [328, 0]
click at [80, 171] on div "Administrator Activity List Check Blotter Continue Task Check Blotter Edit Revi…" at bounding box center [784, 374] width 1568 height 748
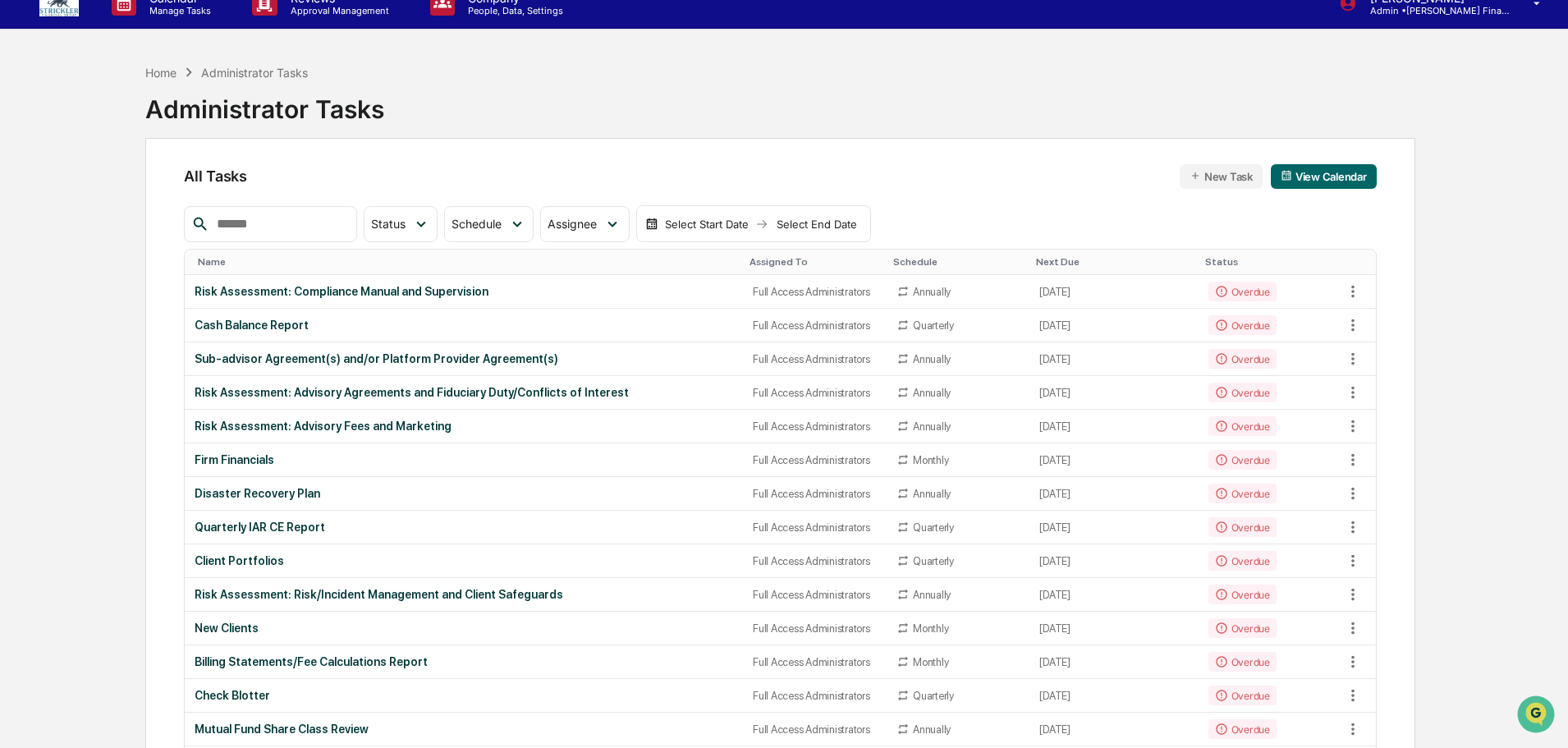
scroll to position [0, 0]
